Goal: Book appointment/travel/reservation

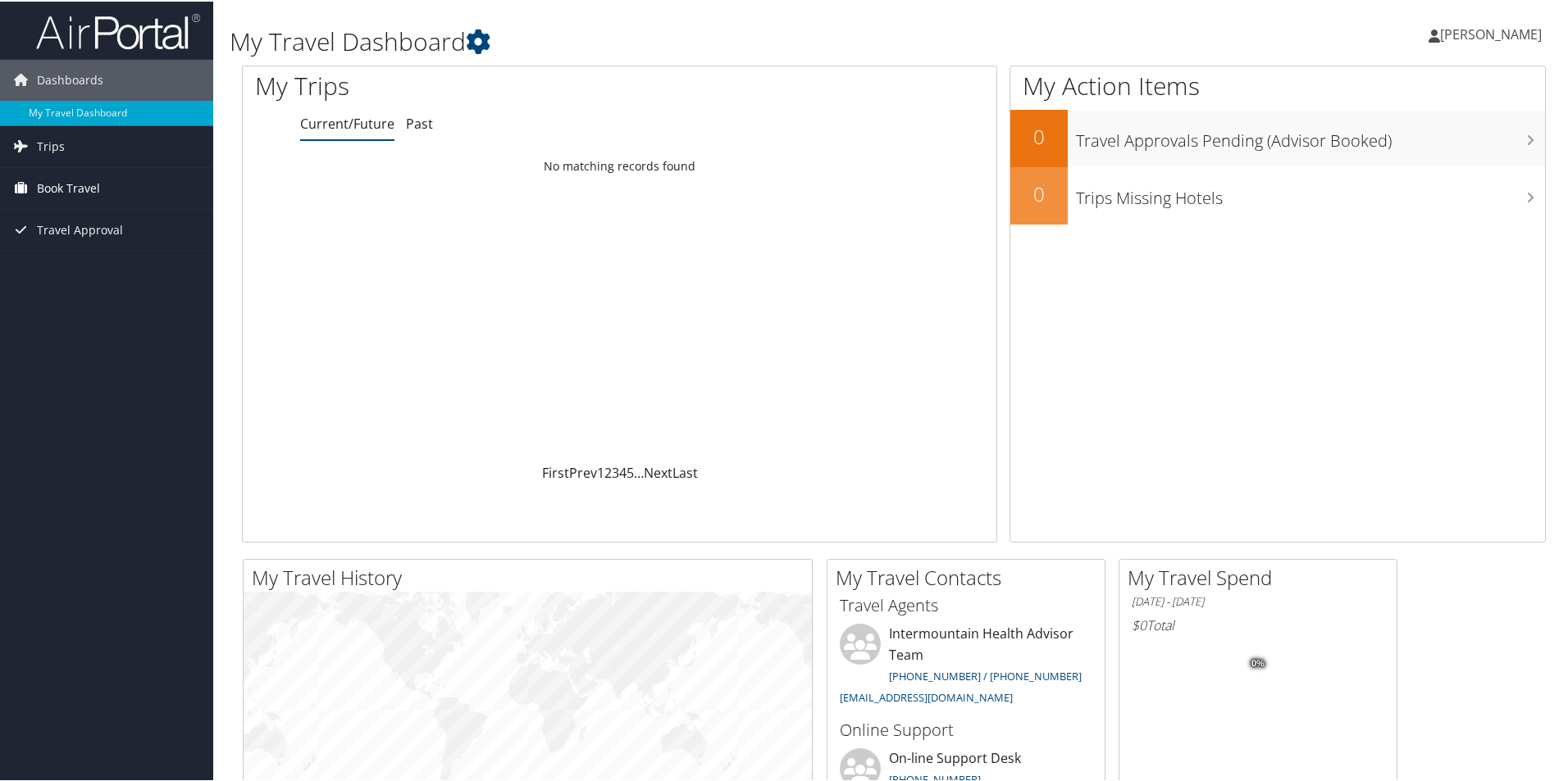
click at [103, 182] on link "Book Travel" at bounding box center [107, 187] width 214 height 41
click at [93, 272] on link "Book/Manage Online Trips" at bounding box center [107, 268] width 214 height 24
click at [56, 266] on link "Book/Manage Online Trips" at bounding box center [107, 268] width 214 height 24
